Goal: Transaction & Acquisition: Purchase product/service

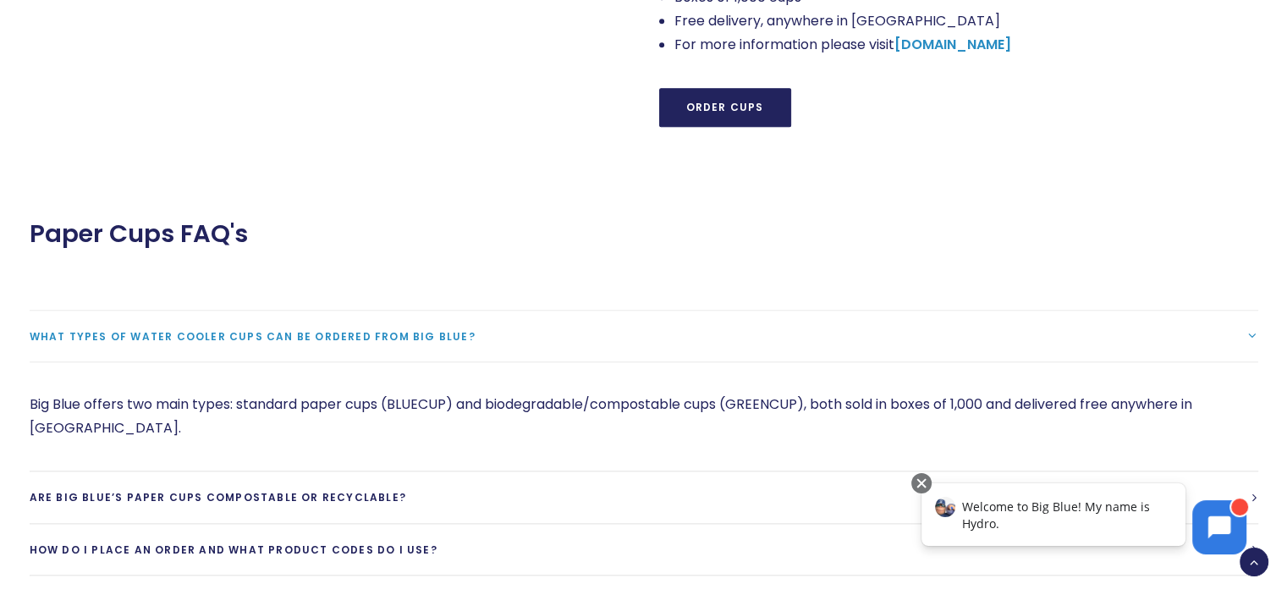
scroll to position [1692, 0]
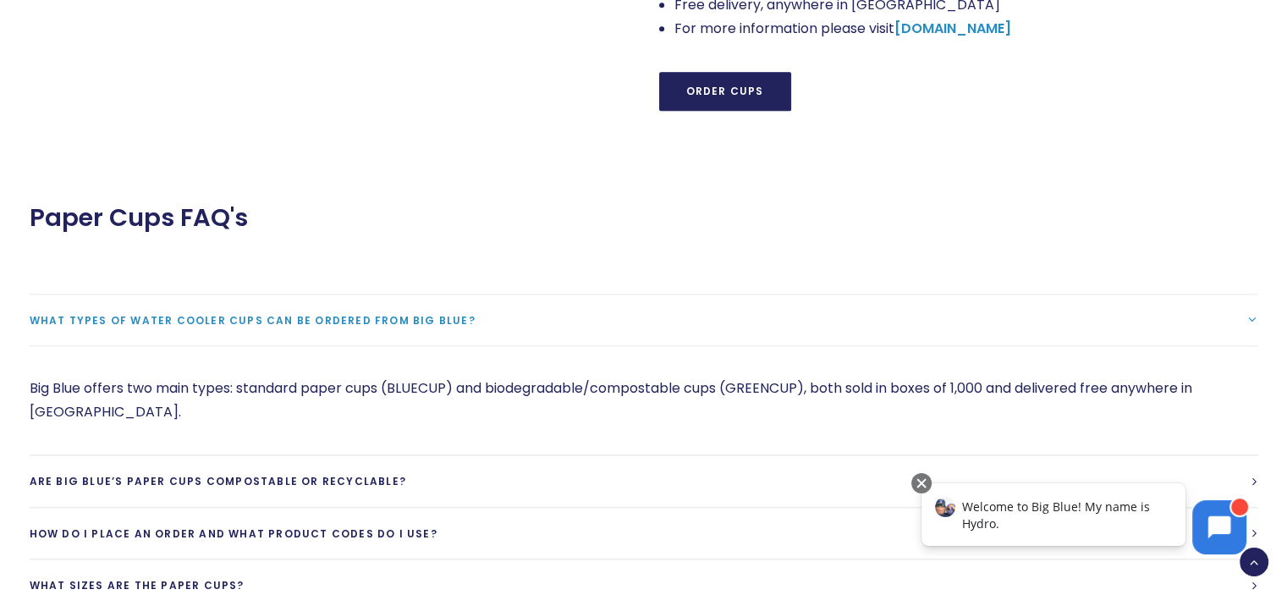
click at [420, 322] on span "What types of water cooler cups can be ordered from Big Blue?" at bounding box center [253, 320] width 446 height 14
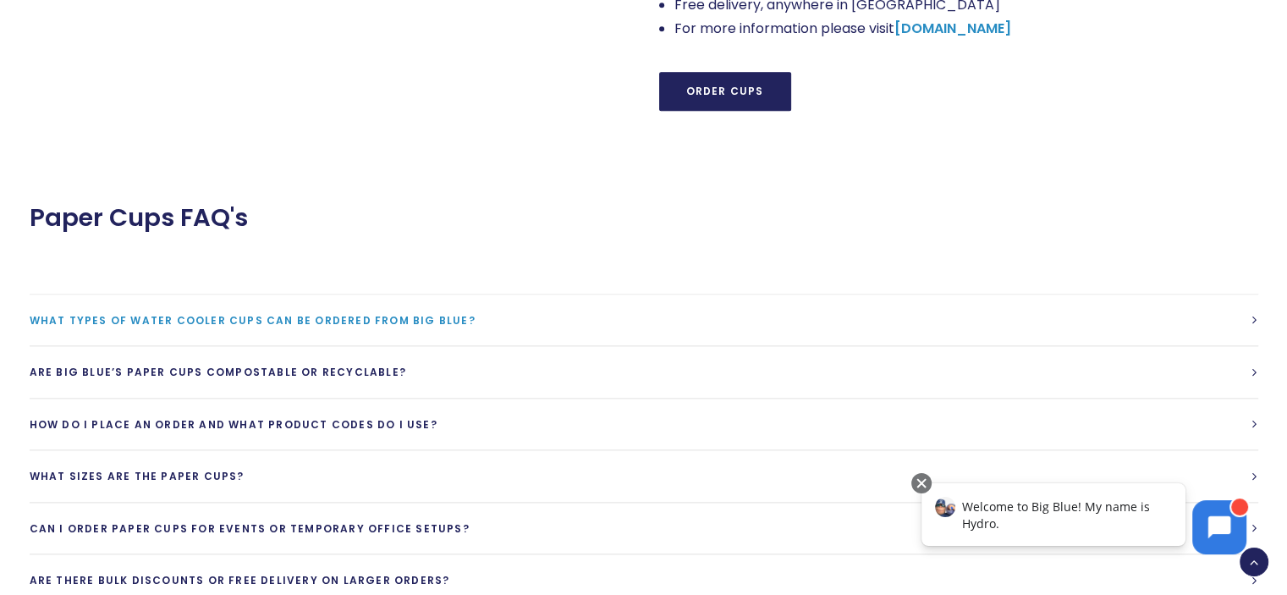
click at [420, 321] on span "What types of water cooler cups can be ordered from Big Blue?" at bounding box center [253, 320] width 446 height 14
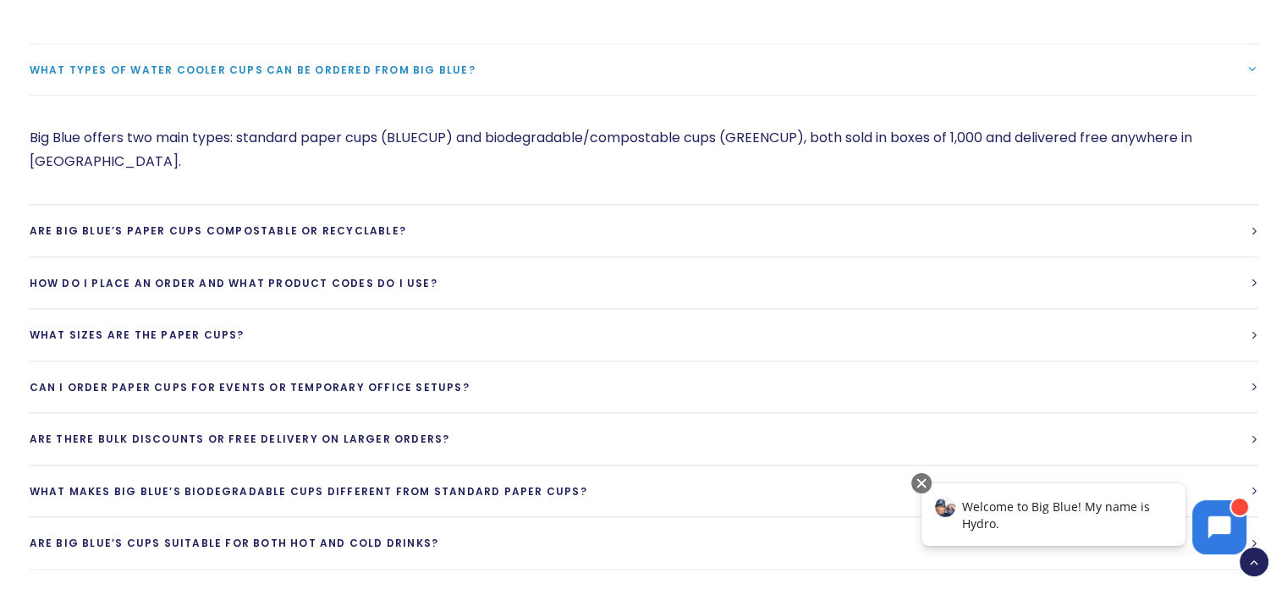
scroll to position [1946, 0]
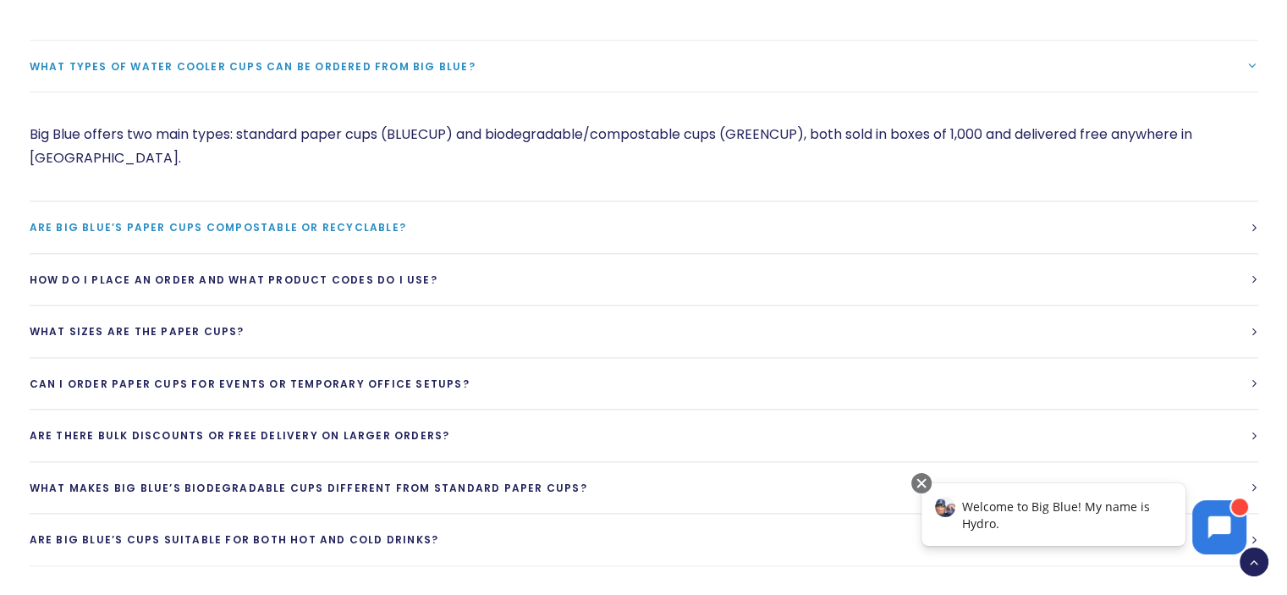
click at [353, 220] on span "Are Big Blue’s paper cups compostable or recyclable?" at bounding box center [218, 227] width 377 height 14
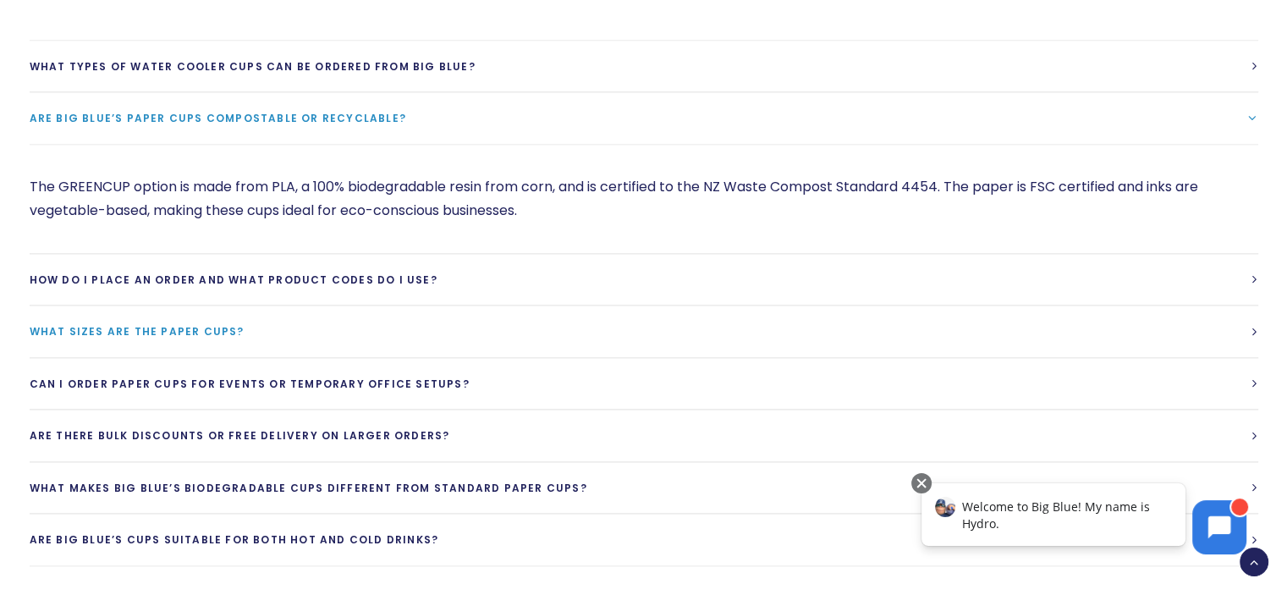
click at [166, 334] on span "What sizes are the paper cups?" at bounding box center [137, 331] width 215 height 14
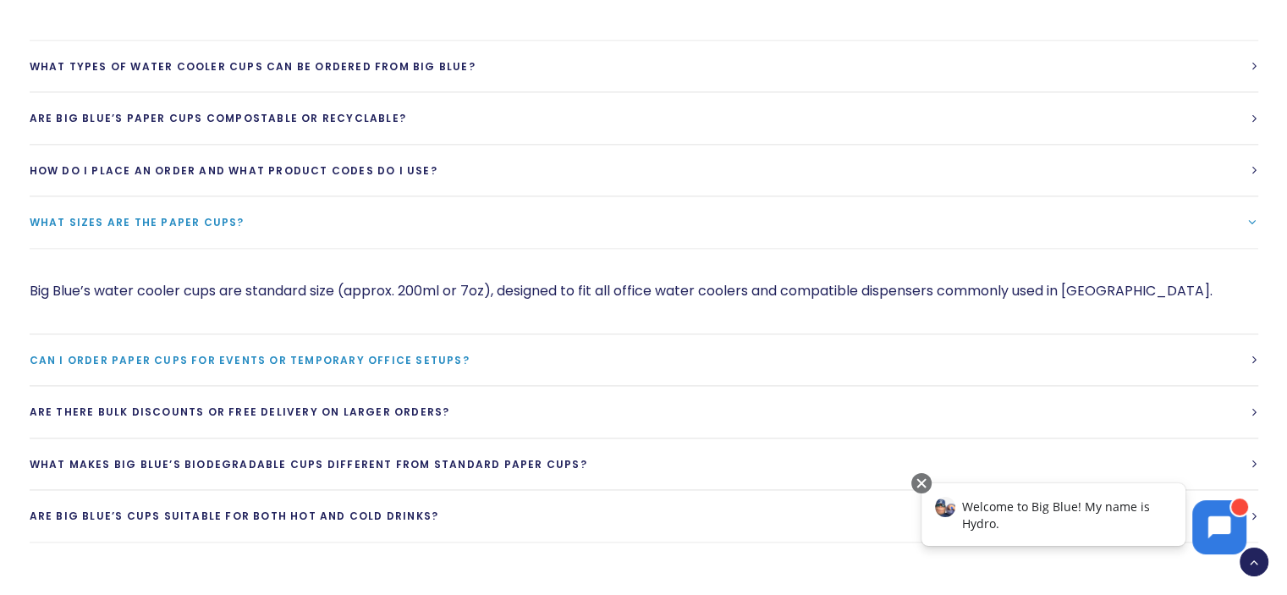
click at [236, 368] on link "Can I order paper cups for events or temporary office setups?" at bounding box center [644, 360] width 1229 height 52
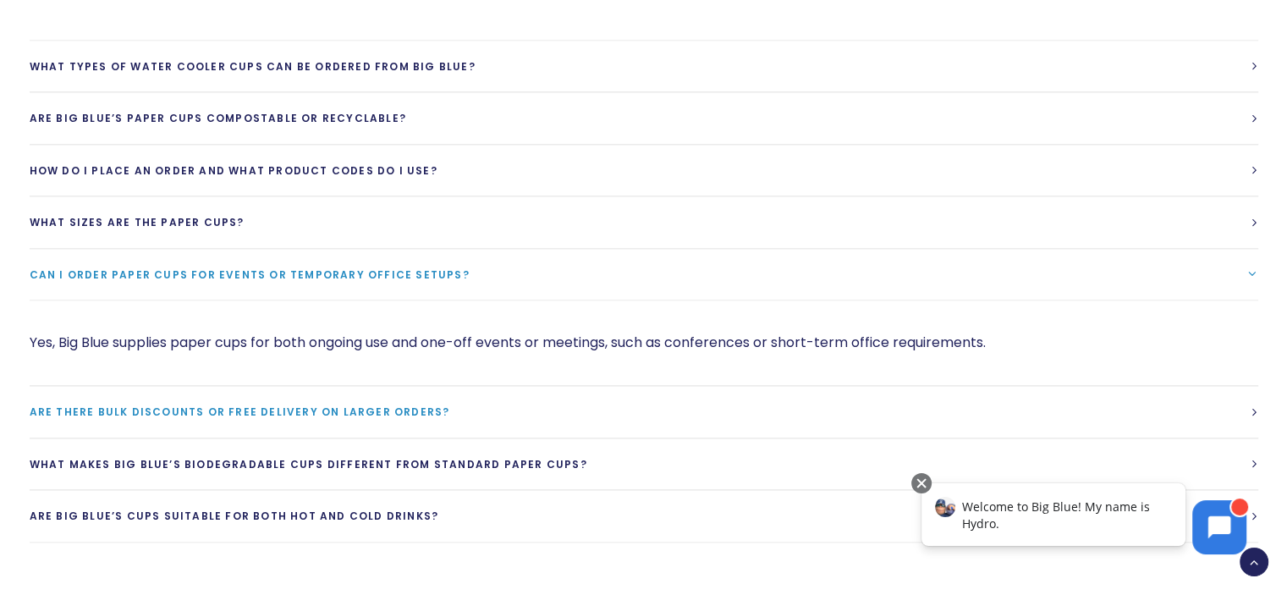
click at [252, 405] on span "Are there bulk discounts or free delivery on larger orders?" at bounding box center [240, 411] width 421 height 14
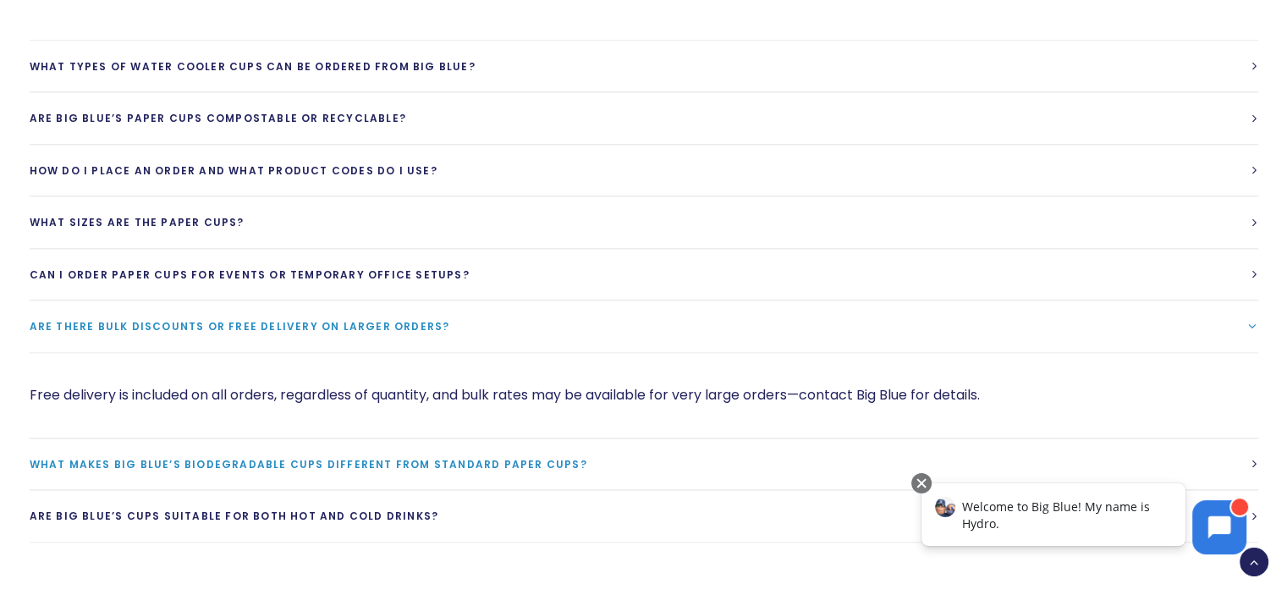
click at [294, 459] on span "What makes Big Blue’s biodegradable cups different from standard paper cups?" at bounding box center [309, 464] width 558 height 14
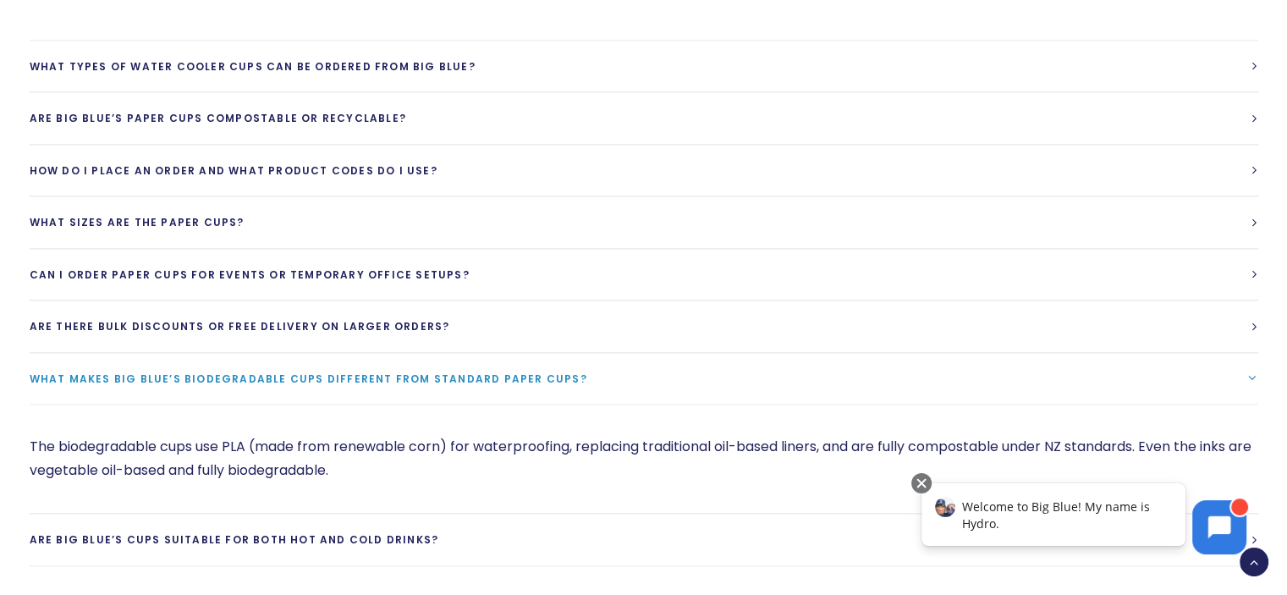
scroll to position [2031, 0]
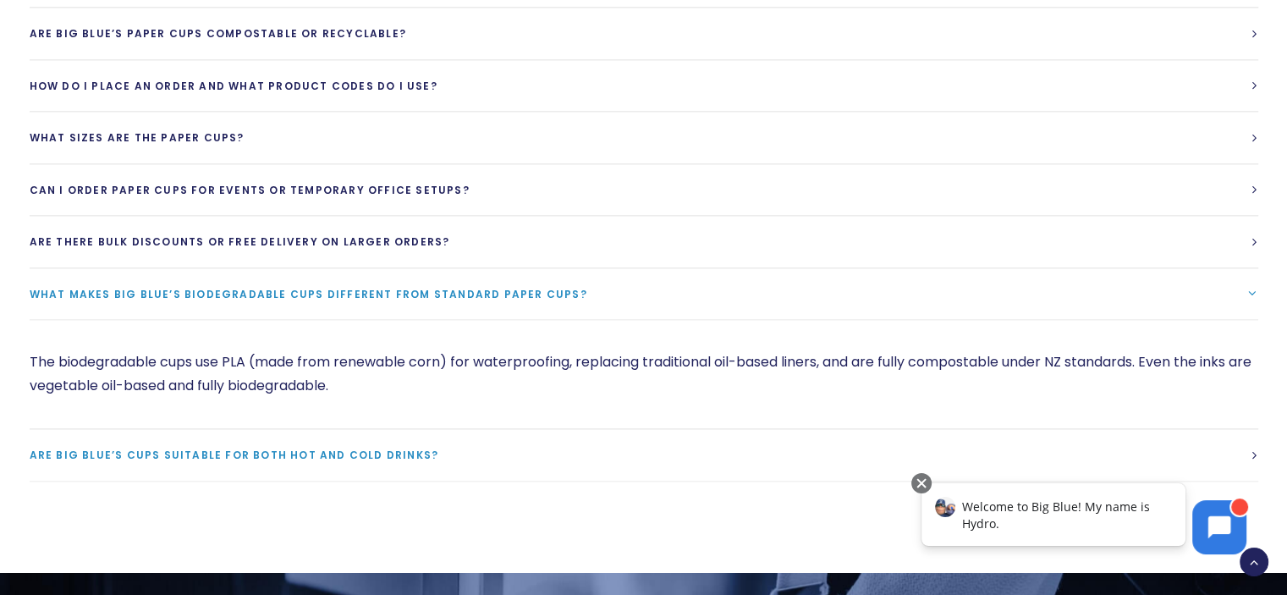
click at [294, 453] on span "Are Big Blue’s cups suitable for both hot and cold drinks?" at bounding box center [235, 455] width 410 height 14
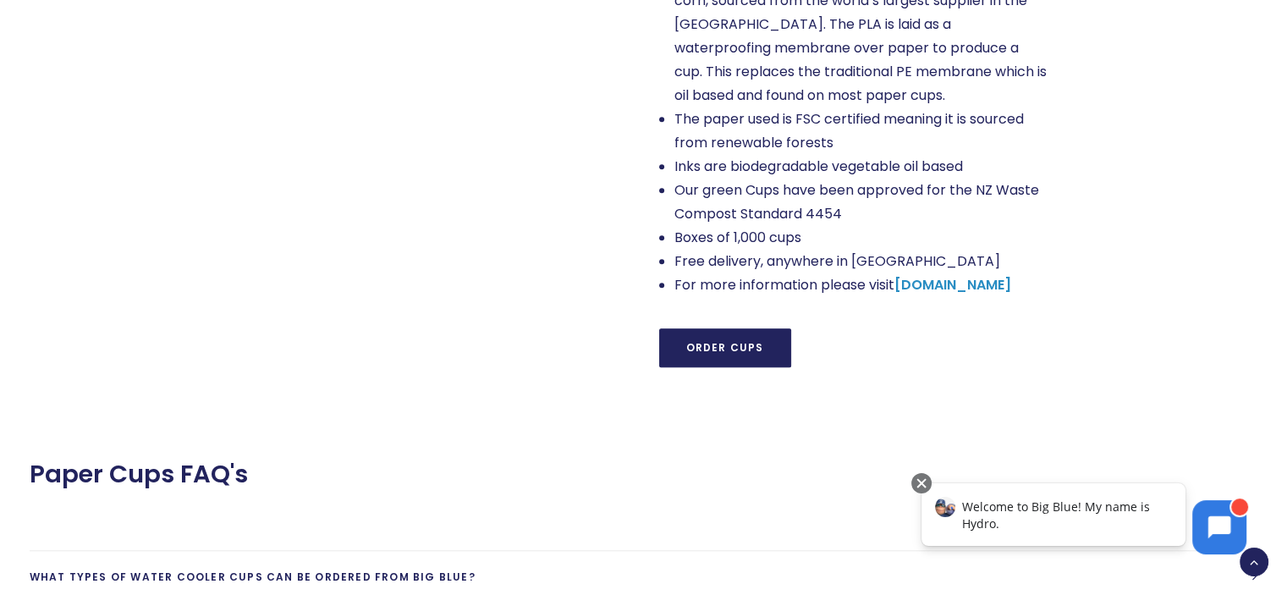
scroll to position [1438, 0]
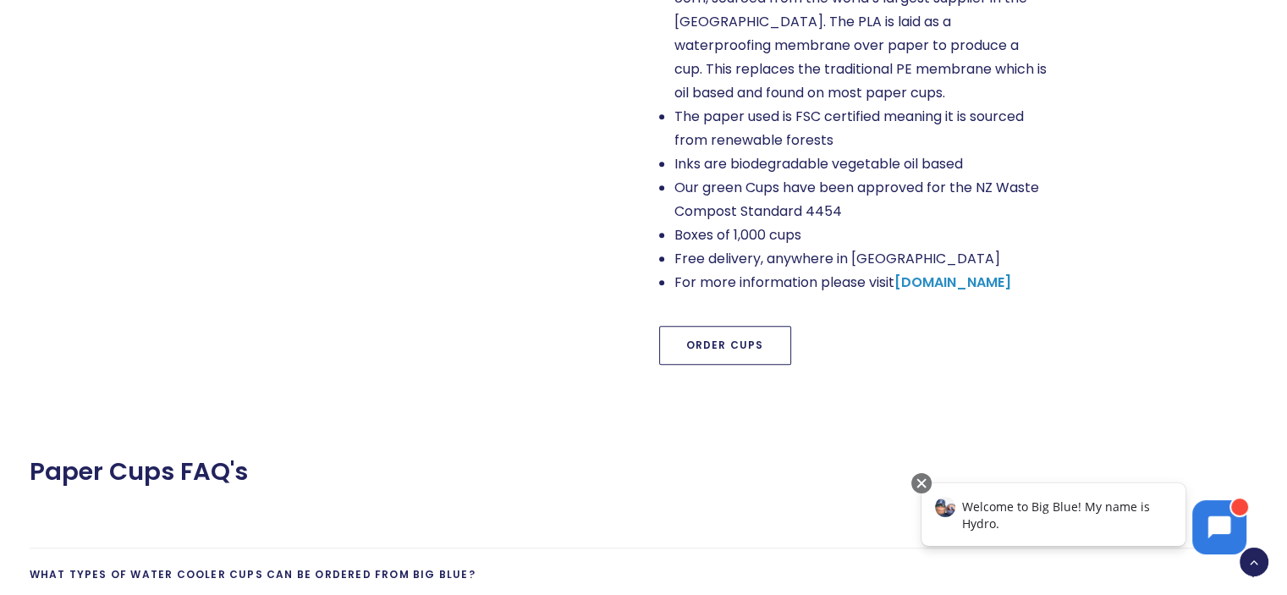
click at [718, 351] on link "Order Cups" at bounding box center [725, 345] width 132 height 39
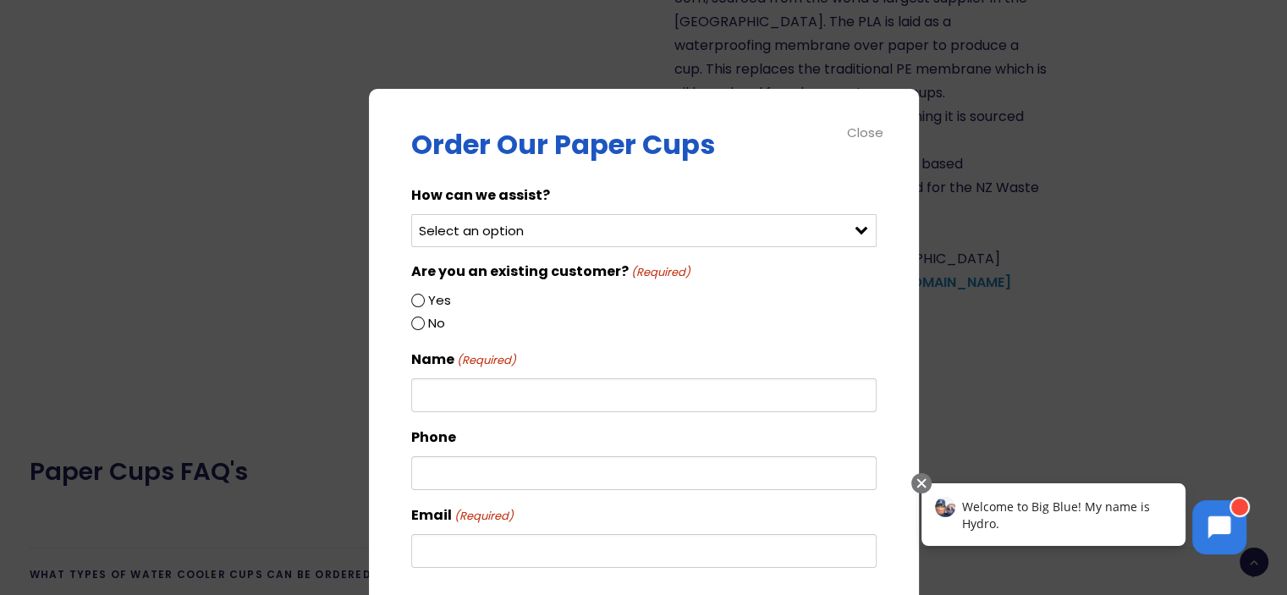
click at [620, 239] on select "Select an option Order green cups Order blue cups I need something else" at bounding box center [643, 230] width 465 height 33
